Goal: Task Accomplishment & Management: Manage account settings

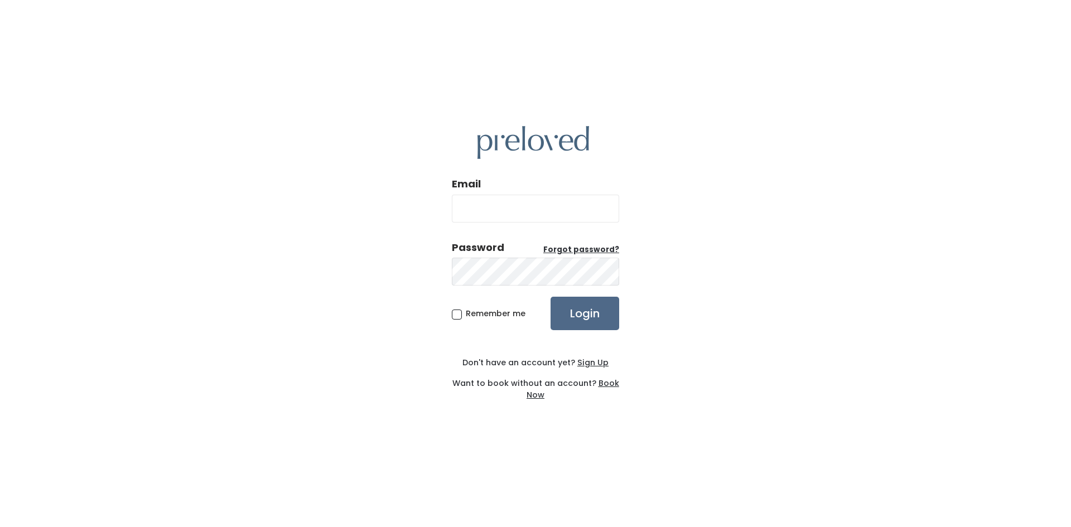
type input "lydia.mcmaster14@gmail.com"
click at [548, 312] on div "Remember me Login" at bounding box center [535, 313] width 167 height 33
click at [560, 312] on input "Login" at bounding box center [585, 313] width 69 height 33
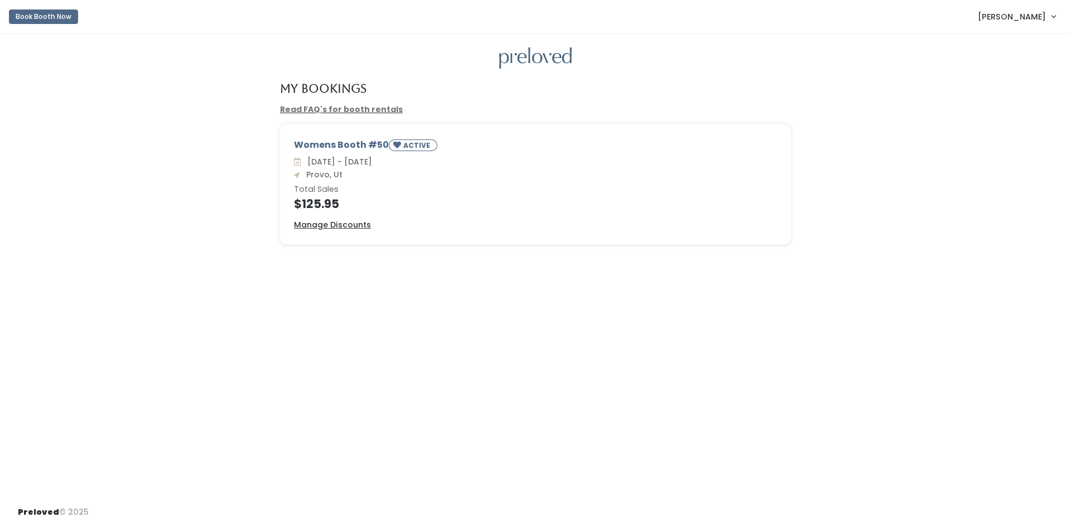
click at [359, 113] on link "Read FAQ's for booth rentals" at bounding box center [341, 109] width 123 height 11
click at [338, 228] on u "Manage Discounts" at bounding box center [332, 224] width 77 height 11
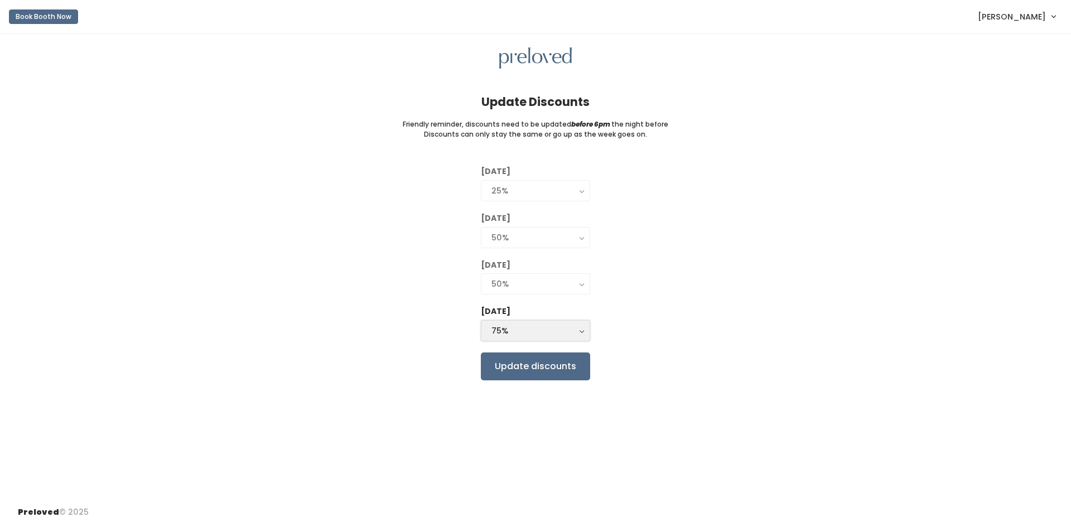
click at [488, 329] on button "75%" at bounding box center [535, 330] width 109 height 21
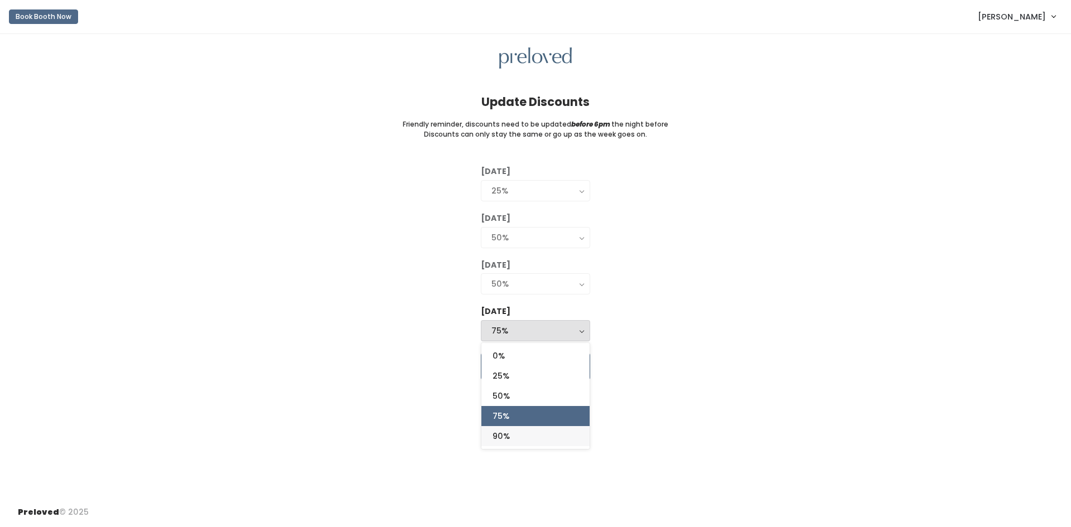
click at [530, 431] on link "90%" at bounding box center [535, 436] width 108 height 20
select select "90%"
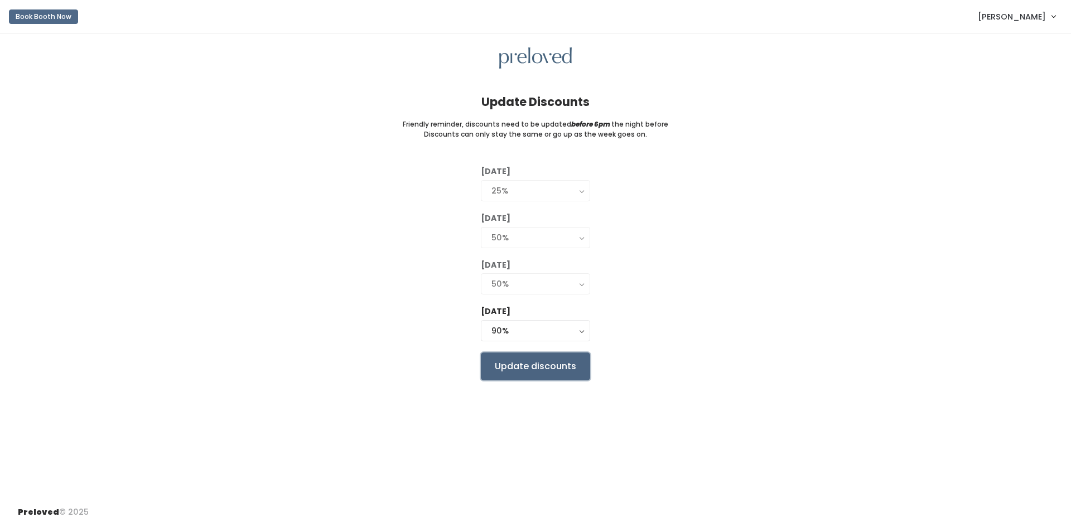
click at [542, 372] on input "Update discounts" at bounding box center [535, 367] width 109 height 28
